Goal: Information Seeking & Learning: Learn about a topic

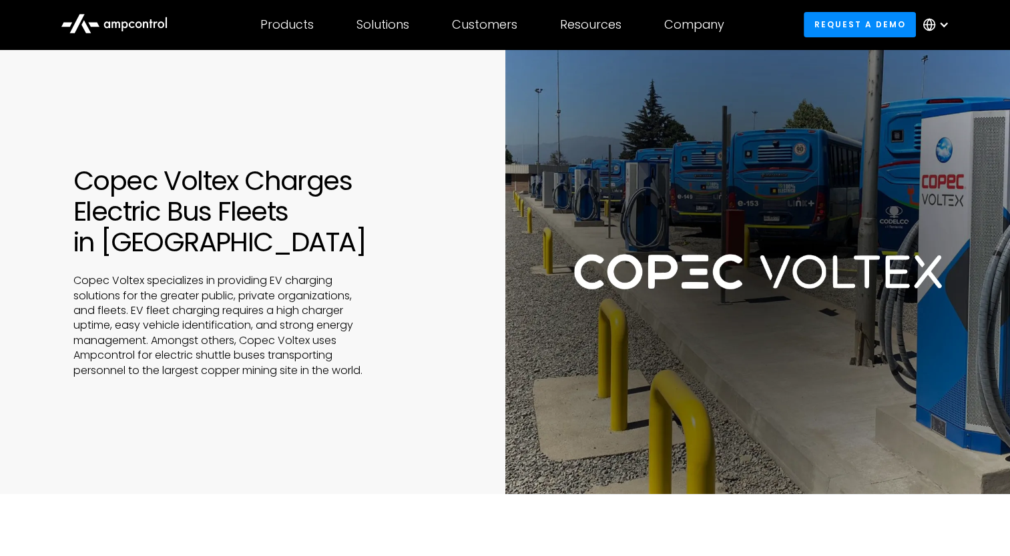
click at [343, 119] on div "Copec Voltex Charges Electric Bus Fleets in [GEOGRAPHIC_DATA] Copec Voltex spec…" at bounding box center [505, 271] width 1010 height 445
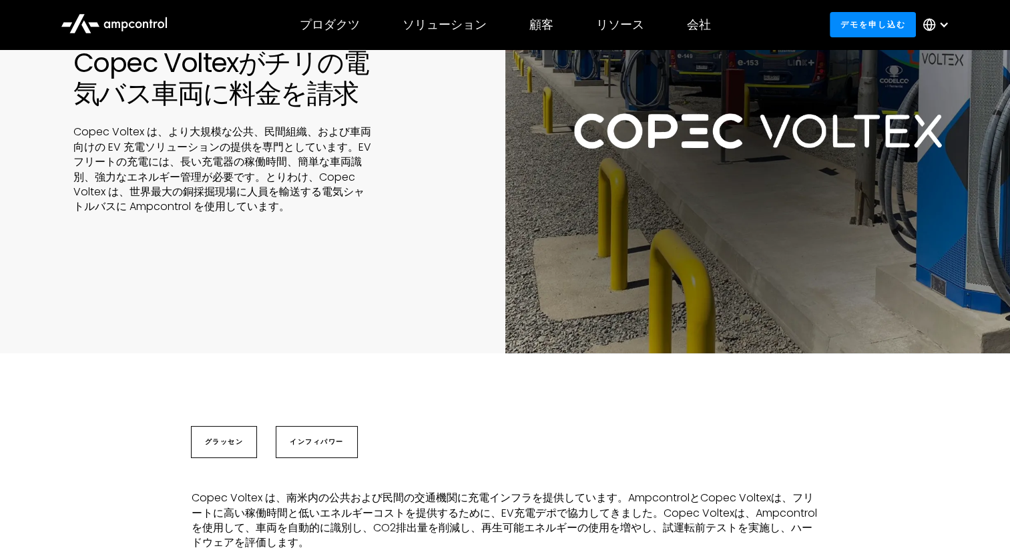
scroll to position [74, 0]
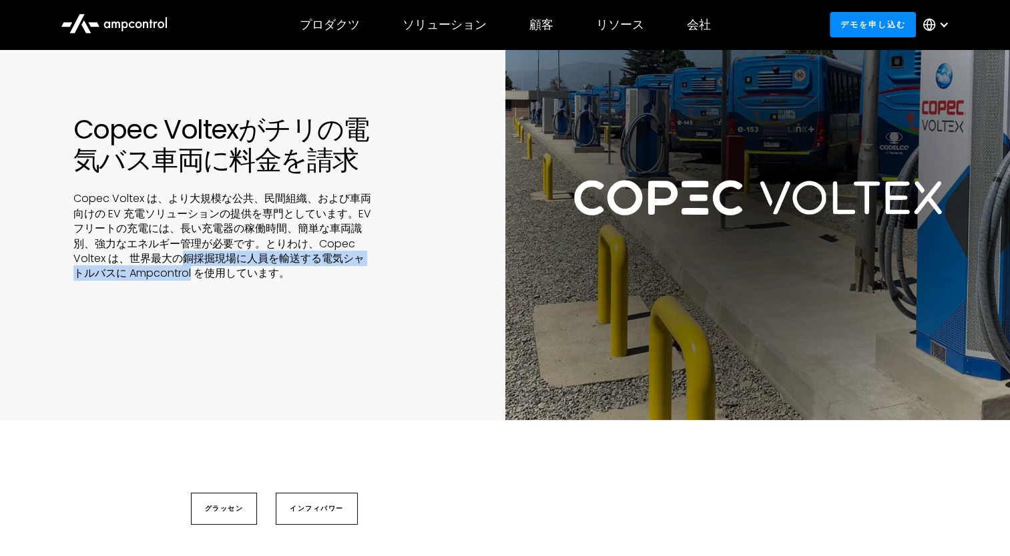
drag, startPoint x: 183, startPoint y: 260, endPoint x: 192, endPoint y: 284, distance: 25.5
click at [192, 284] on div "Copec Voltexがチリの電気バス車両に料金を請求 Copec Voltex は、より大規模な公共、民間組織、および車両向けの EV 充電ソリューション…" at bounding box center [505, 197] width 1010 height 445
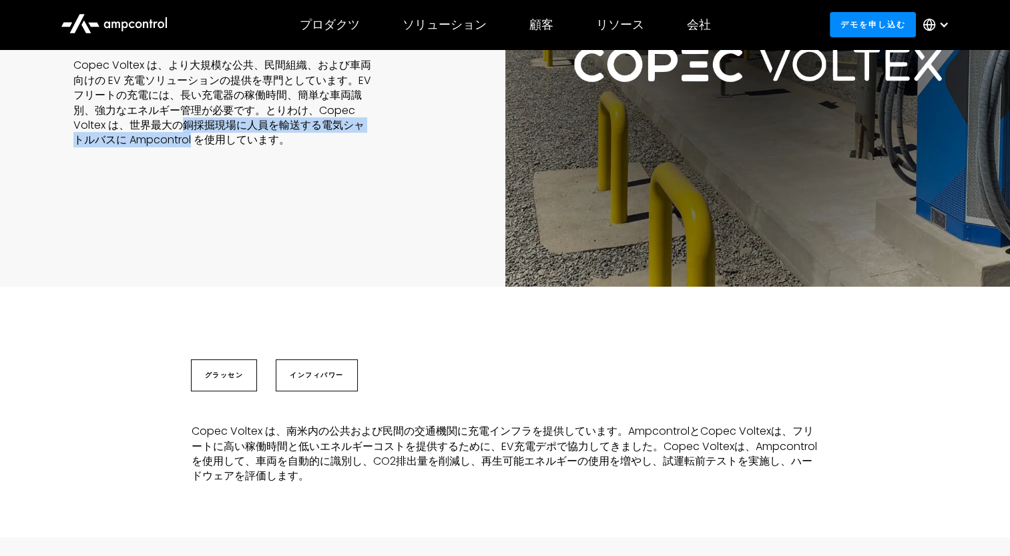
scroll to position [141, 0]
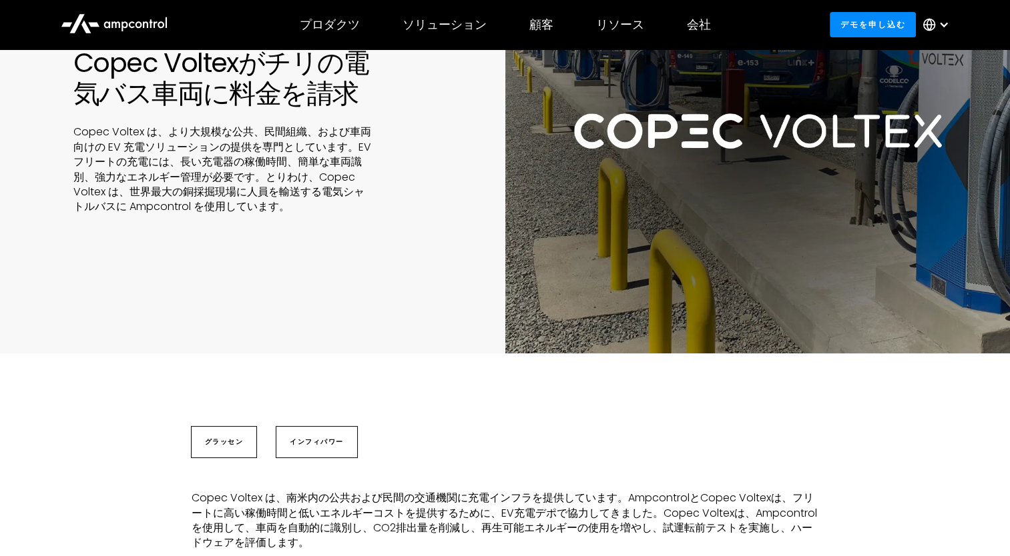
click at [236, 202] on p "Copec Voltex は、より大規模な公共、民間組織、および車両向けの EV 充電ソリューションの提供を専門としています。EV フリートの充電には、長い充…" at bounding box center [222, 169] width 298 height 89
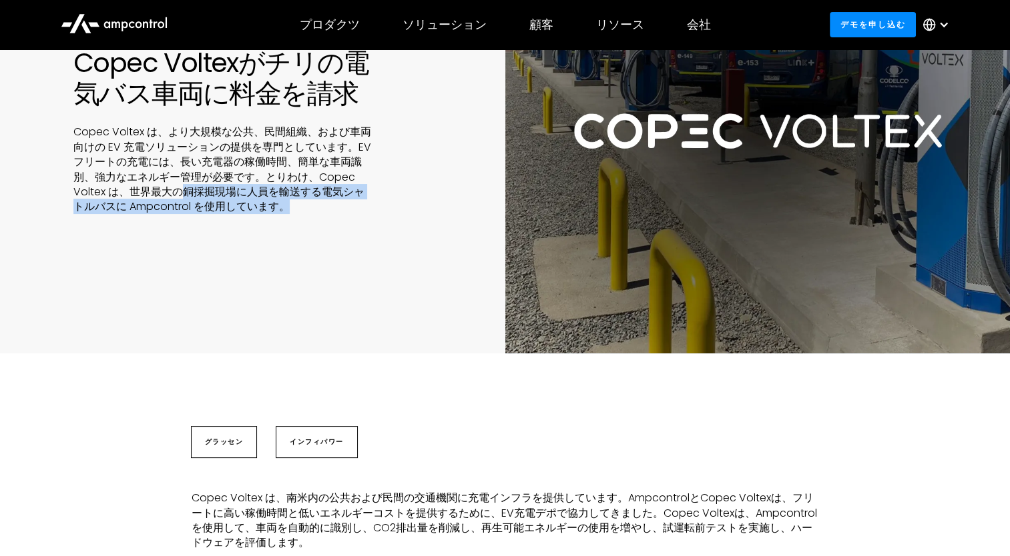
drag, startPoint x: 184, startPoint y: 194, endPoint x: 293, endPoint y: 202, distance: 109.1
click at [293, 202] on p "Copec Voltex は、より大規模な公共、民間組織、および車両向けの EV 充電ソリューションの提供を専門としています。EV フリートの充電には、長い充…" at bounding box center [222, 169] width 298 height 89
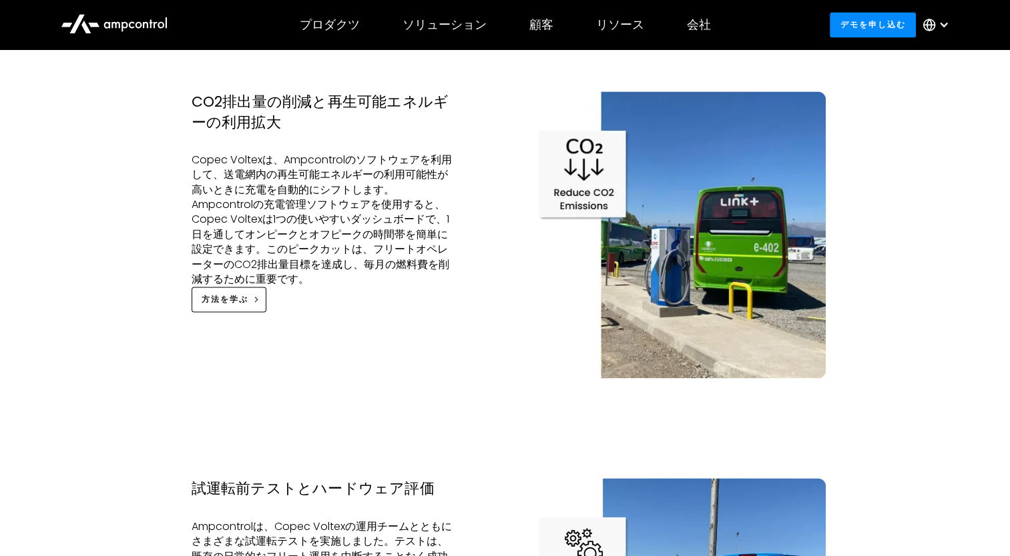
scroll to position [1876, 0]
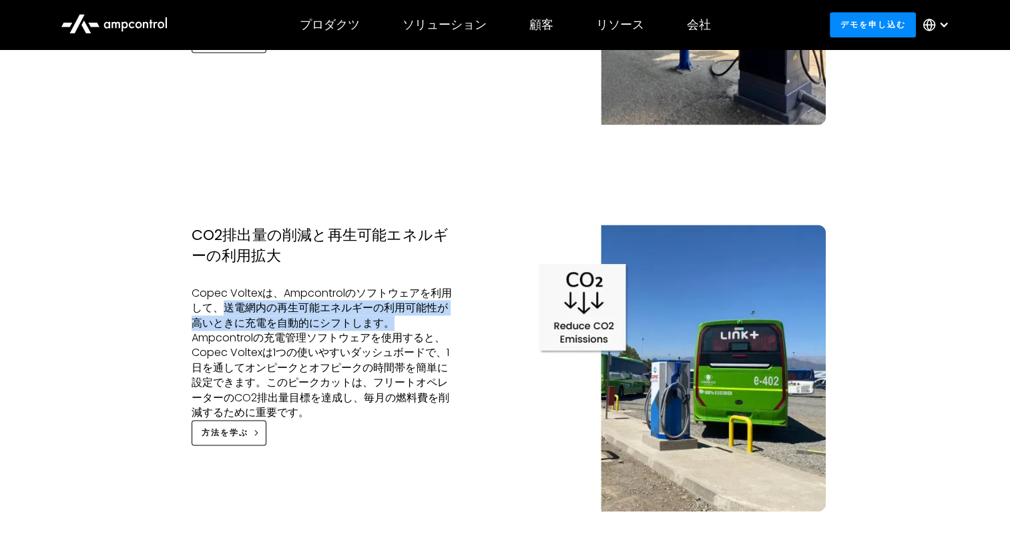
drag, startPoint x: 237, startPoint y: 292, endPoint x: 405, endPoint y: 314, distance: 169.5
click at [405, 314] on p "Copec Voltexは、Ampcontrolのソフトウェアを利用して、送電網内の再生可能エネルギーの利用可能性が高いときに充電を自動的にシフトします。Am…" at bounding box center [322, 353] width 260 height 135
copy p "送電網内の再生可能エネルギーの利用可能性が高いときに充電を自動的にシフトします。"
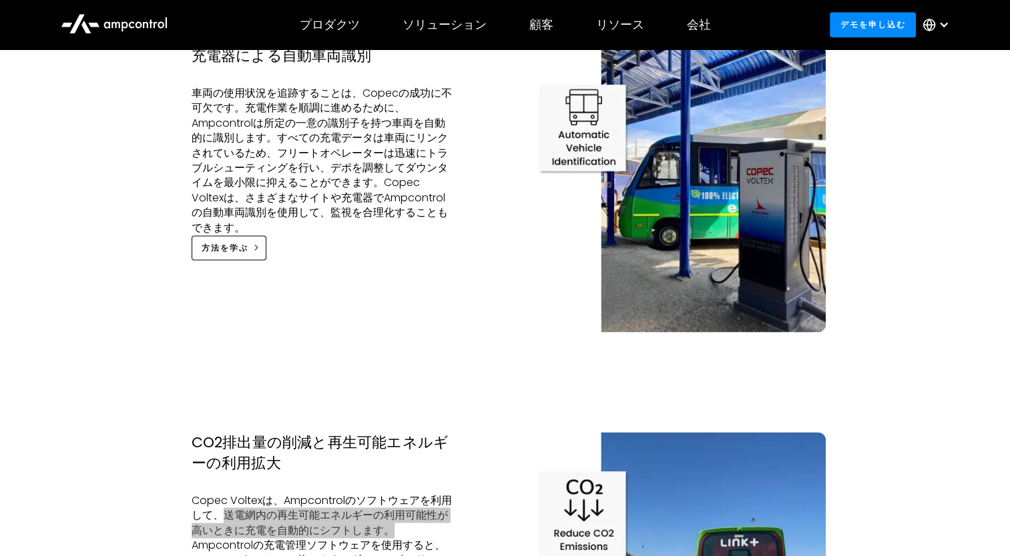
scroll to position [1735, 0]
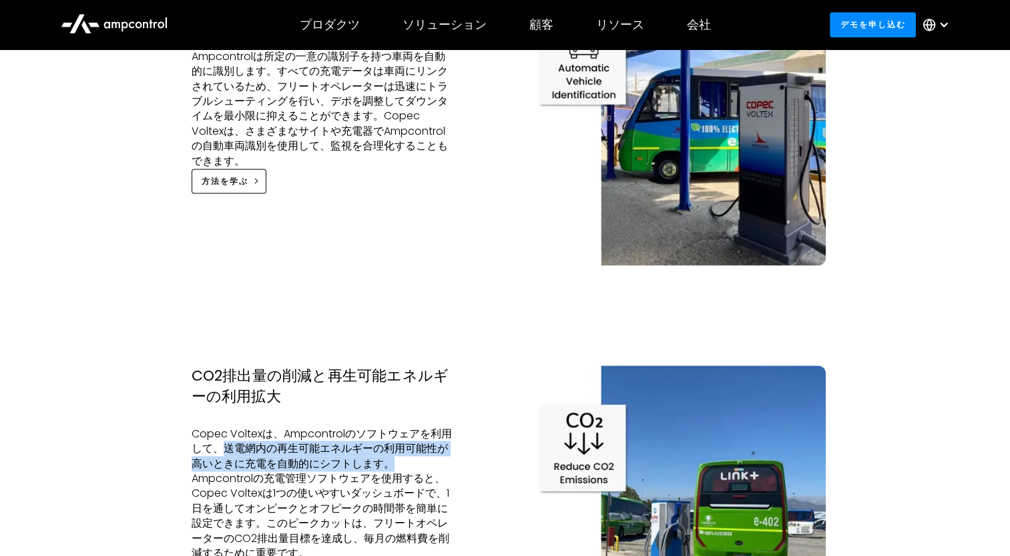
click at [242, 435] on p "Copec Voltexは、Ampcontrolのソフトウェアを利用して、送電網内の再生可能エネルギーの利用可能性が高いときに充電を自動的にシフトします。Am…" at bounding box center [322, 494] width 260 height 135
click at [312, 446] on p "Copec Voltexは、Ampcontrolのソフトウェアを利用して、送電網内の再生可能エネルギーの利用可能性が高いときに充電を自動的にシフトします。Am…" at bounding box center [322, 494] width 260 height 135
drag, startPoint x: 292, startPoint y: 432, endPoint x: 328, endPoint y: 452, distance: 41.5
click at [328, 452] on p "Copec Voltexは、Ampcontrolのソフトウェアを利用して、送電網内の再生可能エネルギーの利用可能性が高いときに充電を自動的にシフトします。Am…" at bounding box center [322, 494] width 260 height 135
copy p "生可能エネルギーの利用可能性が高いときに充電を自動的に"
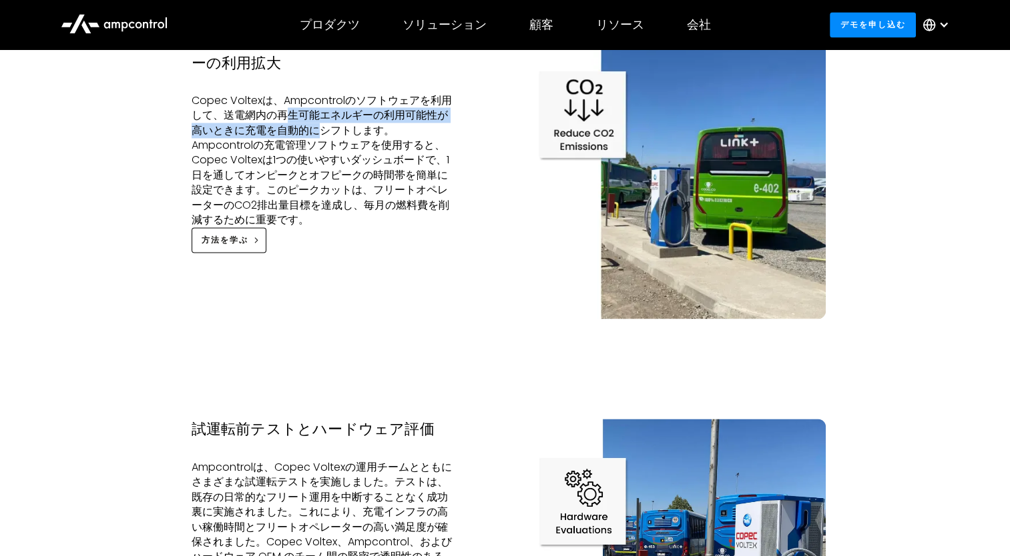
scroll to position [2002, 0]
